Goal: Task Accomplishment & Management: Manage account settings

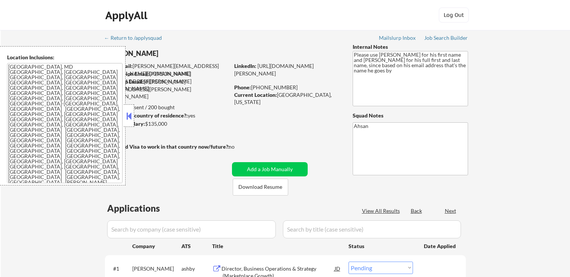
select select ""pending""
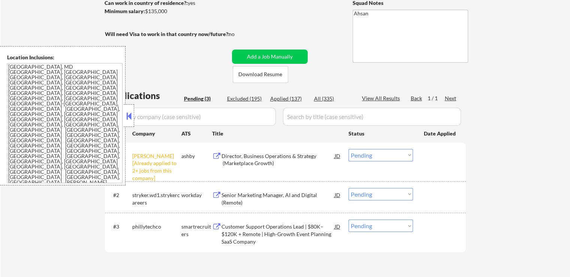
drag, startPoint x: 370, startPoint y: 156, endPoint x: 368, endPoint y: 161, distance: 4.6
click at [370, 156] on select "Choose an option... Pending Applied Excluded (Questions) Excluded (Expired) Exc…" at bounding box center [381, 155] width 64 height 12
click at [349, 149] on select "Choose an option... Pending Applied Excluded (Questions) Excluded (Expired) Exc…" at bounding box center [381, 155] width 64 height 12
click at [223, 194] on div "Senior Marketing Manager, AI and Digital (Remote)" at bounding box center [277, 198] width 113 height 15
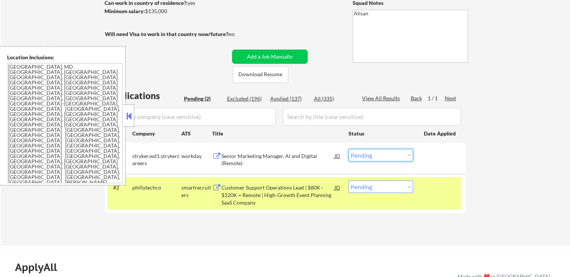
click at [373, 158] on select "Choose an option... Pending Applied Excluded (Questions) Excluded (Expired) Exc…" at bounding box center [381, 155] width 64 height 12
click at [349, 149] on select "Choose an option... Pending Applied Excluded (Questions) Excluded (Expired) Exc…" at bounding box center [381, 155] width 64 height 12
click at [216, 186] on button at bounding box center [216, 187] width 9 height 7
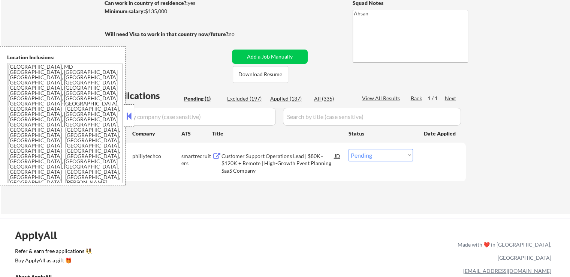
click at [367, 159] on select "Choose an option... Pending Applied Excluded (Questions) Excluded (Expired) Exc…" at bounding box center [381, 155] width 64 height 12
click at [349, 149] on select "Choose an option... Pending Applied Excluded (Questions) Excluded (Expired) Exc…" at bounding box center [381, 155] width 64 height 12
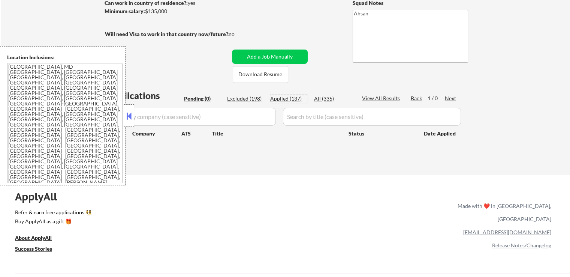
click at [287, 101] on div "Applied (137)" at bounding box center [288, 98] width 37 height 7
select select ""applied""
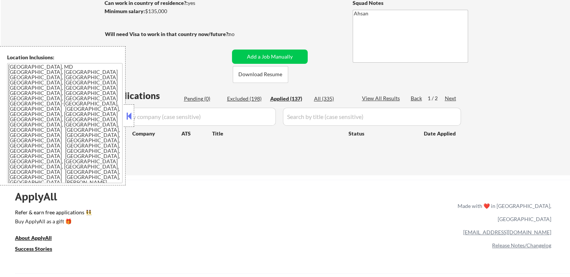
select select ""applied""
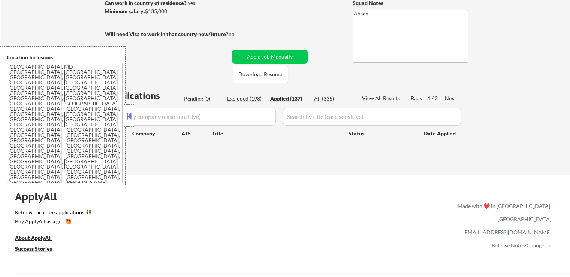
select select ""applied""
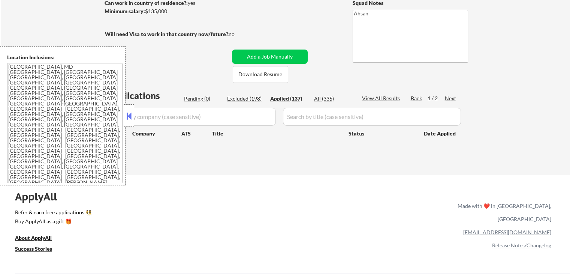
select select ""applied""
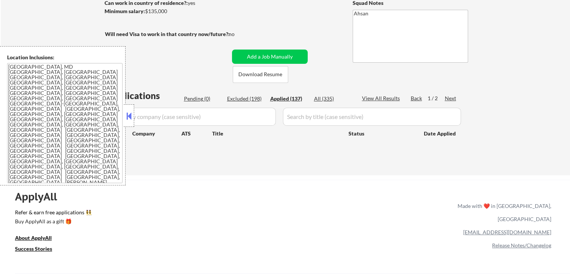
select select ""applied""
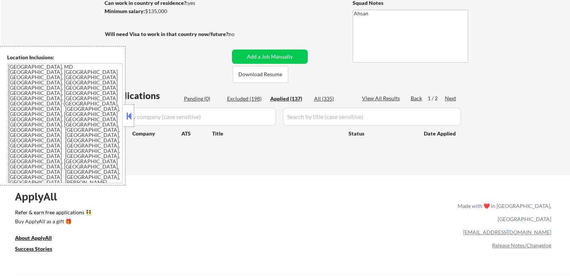
select select ""applied""
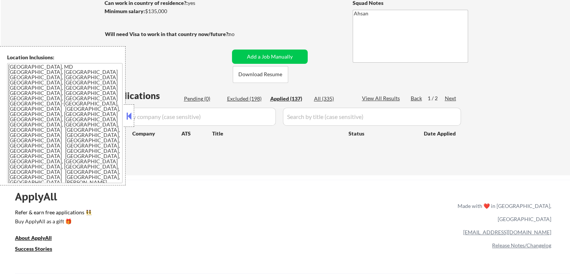
select select ""applied""
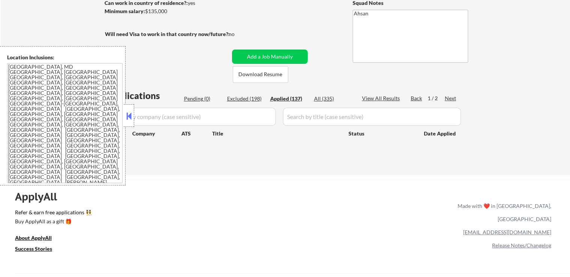
select select ""applied""
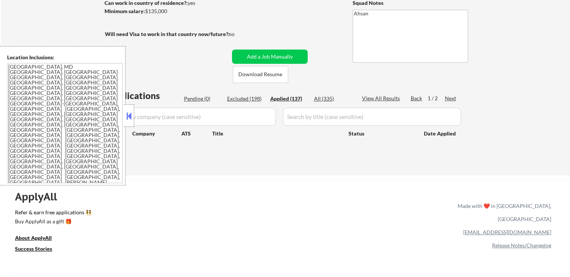
select select ""applied""
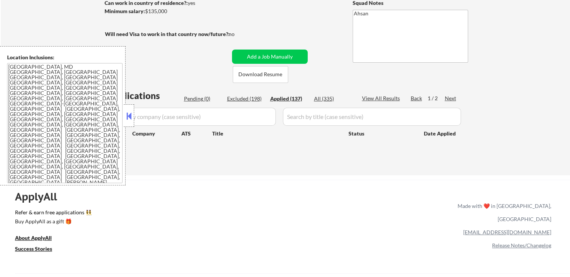
select select ""applied""
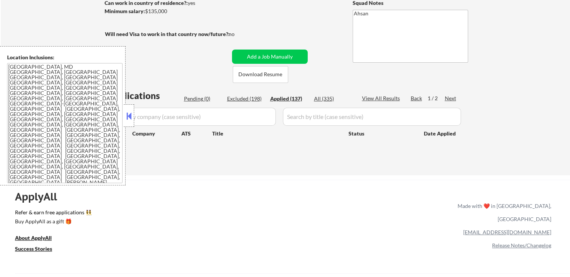
select select ""applied""
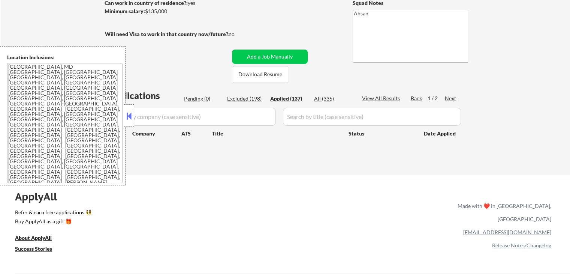
select select ""applied""
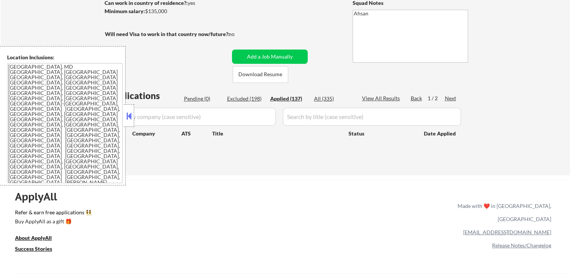
select select ""applied""
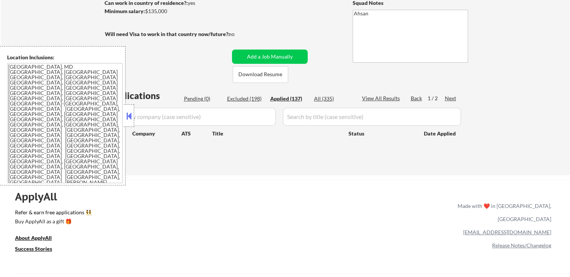
select select ""applied""
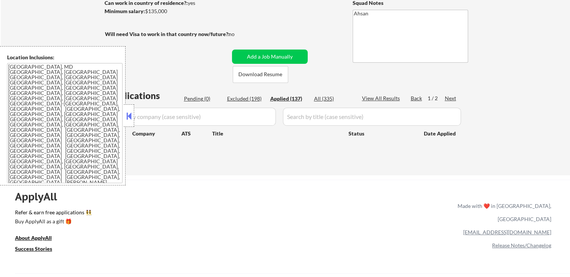
select select ""applied""
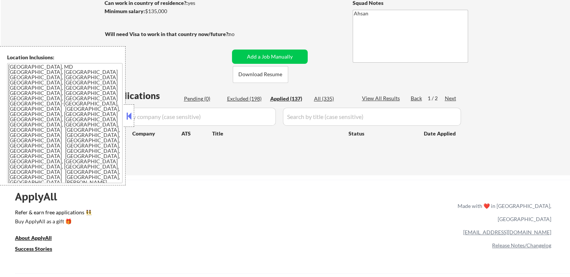
select select ""applied""
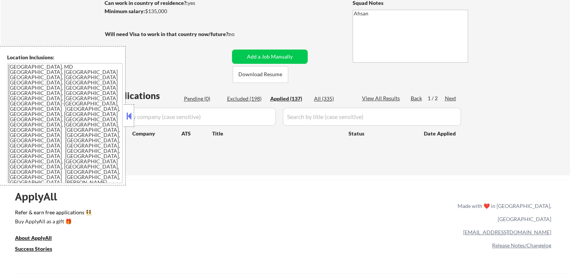
select select ""applied""
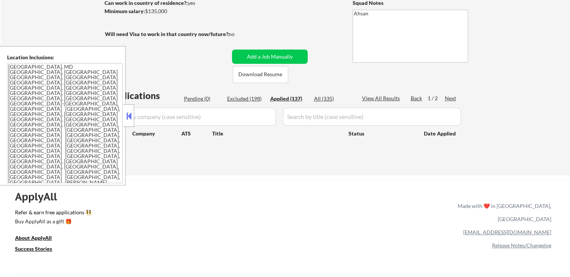
select select ""applied""
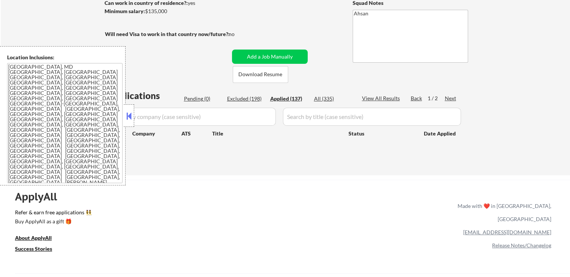
select select ""applied""
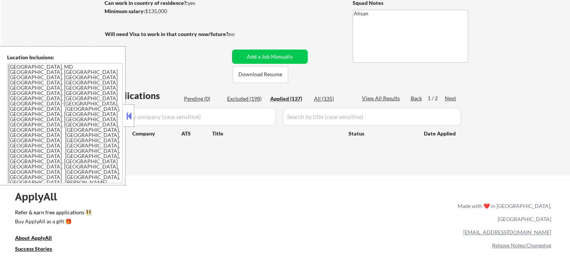
select select ""applied""
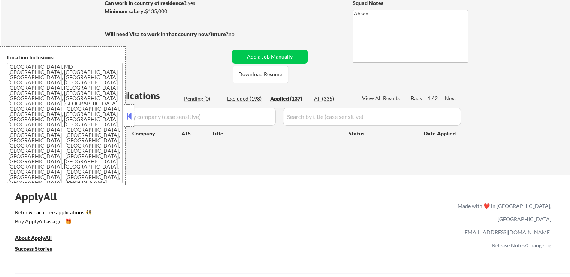
select select ""applied""
